Goal: Task Accomplishment & Management: Use online tool/utility

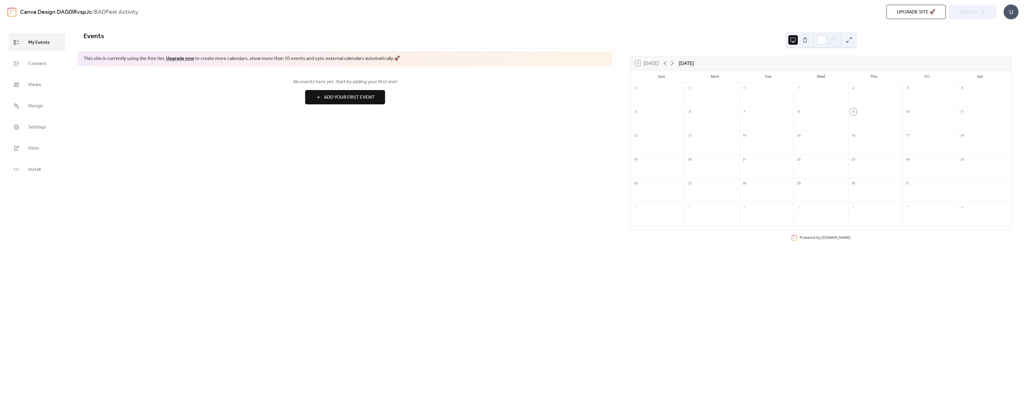
click at [336, 98] on span "Add Your First Event" at bounding box center [349, 97] width 51 height 7
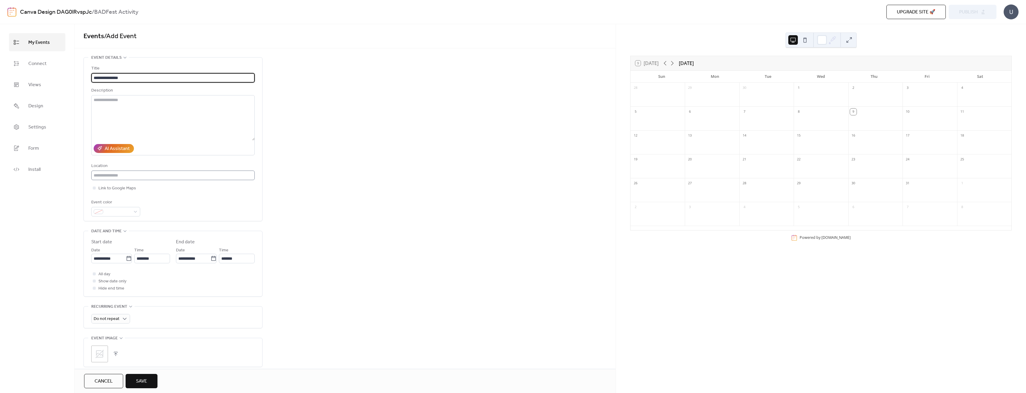
type input "**********"
click at [154, 174] on input "text" at bounding box center [172, 176] width 163 height 10
type input "**********"
click at [105, 385] on span "Cancel" at bounding box center [104, 381] width 18 height 7
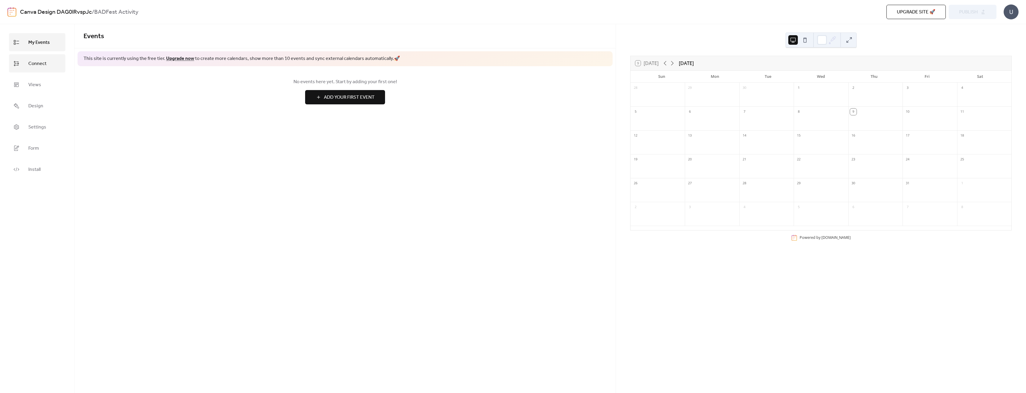
click at [45, 65] on span "Connect" at bounding box center [37, 63] width 18 height 9
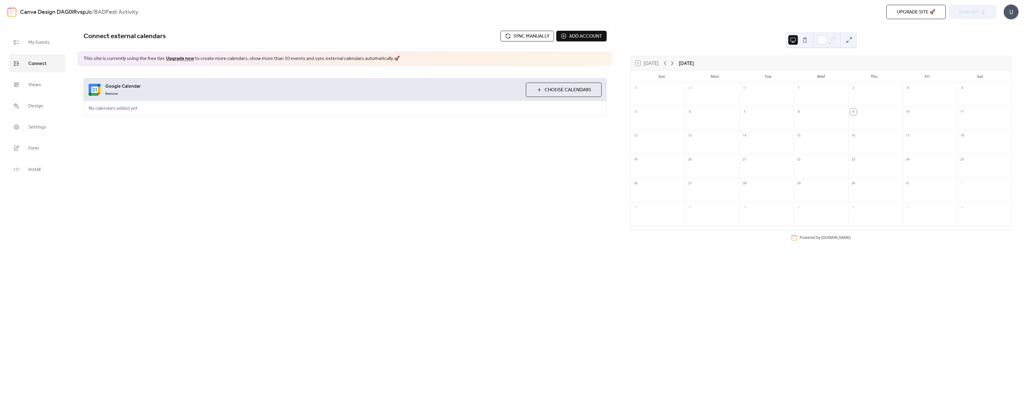
click at [583, 89] on span "Choose Calendars" at bounding box center [568, 89] width 47 height 7
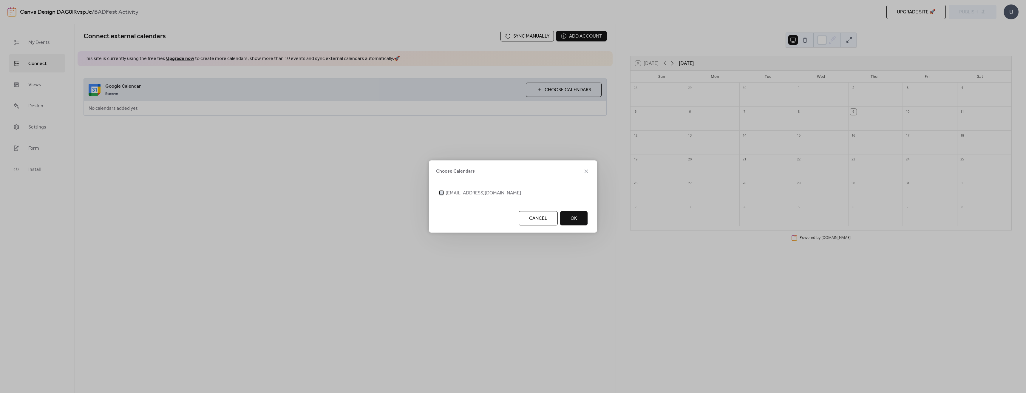
click at [485, 190] on span "[EMAIL_ADDRESS][DOMAIN_NAME]" at bounding box center [483, 193] width 75 height 7
click at [568, 217] on button "OK" at bounding box center [573, 218] width 27 height 14
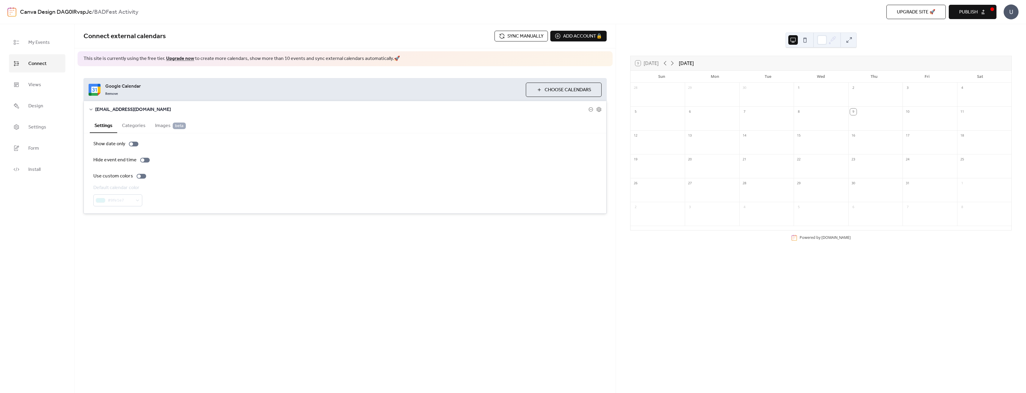
click at [141, 129] on button "Categories" at bounding box center [133, 125] width 33 height 15
click at [106, 126] on button "Settings" at bounding box center [103, 125] width 27 height 15
click at [965, 16] on span "Publish" at bounding box center [968, 12] width 18 height 7
